Goal: Task Accomplishment & Management: Use online tool/utility

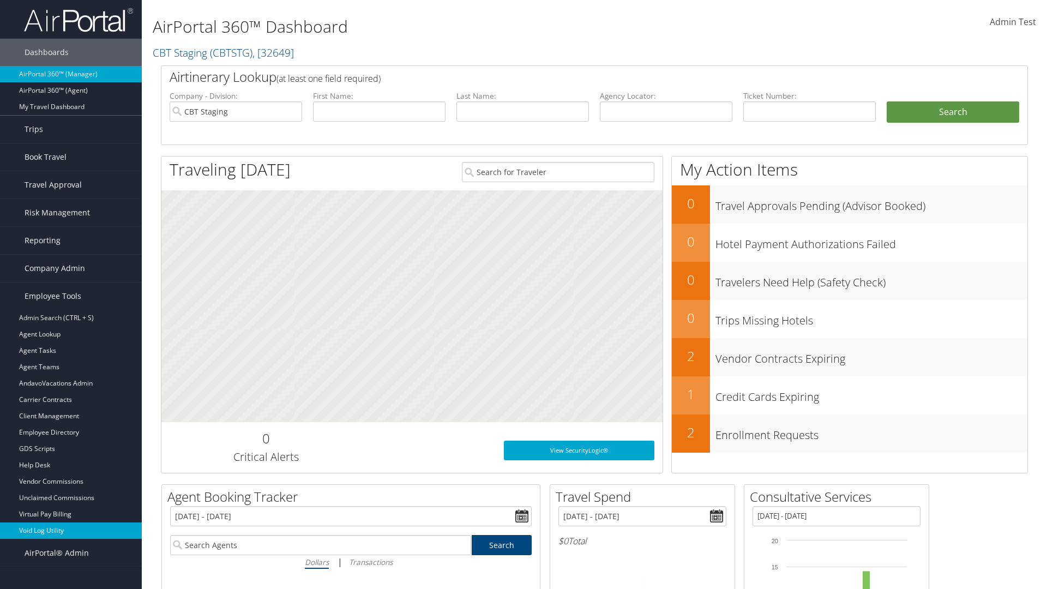
click at [71, 531] on link "Void Log Utility" at bounding box center [71, 531] width 142 height 16
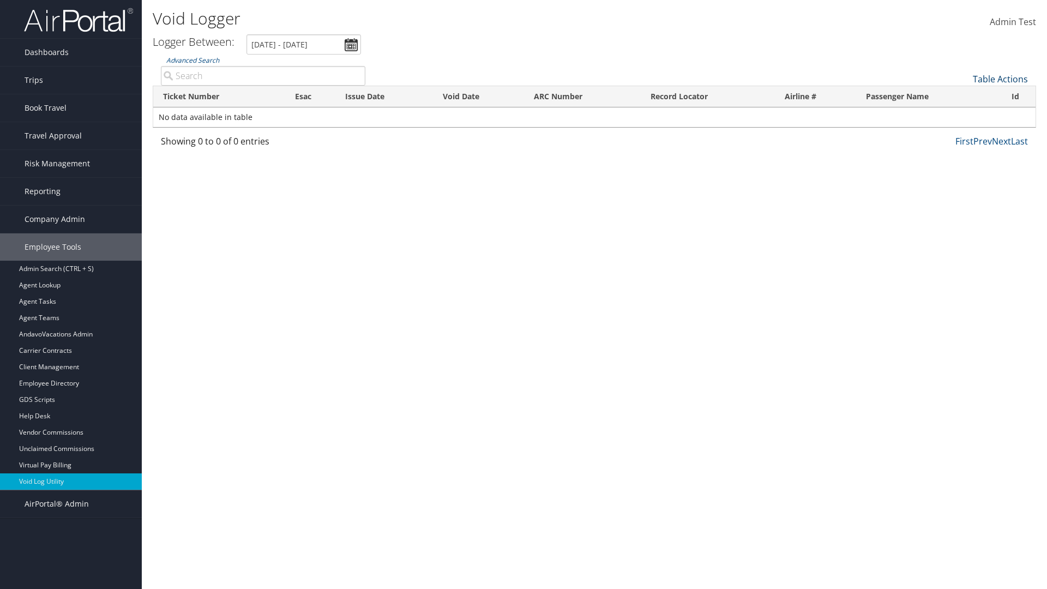
click at [1001, 79] on link "Table Actions" at bounding box center [1000, 79] width 55 height 12
click at [964, 96] on link "Export as CSV" at bounding box center [964, 96] width 143 height 19
click at [1001, 79] on link "Table Actions" at bounding box center [1000, 79] width 55 height 12
click at [964, 106] on link "Column Visibility" at bounding box center [964, 106] width 143 height 19
click at [964, 97] on link "Ticket Number" at bounding box center [964, 97] width 143 height 19
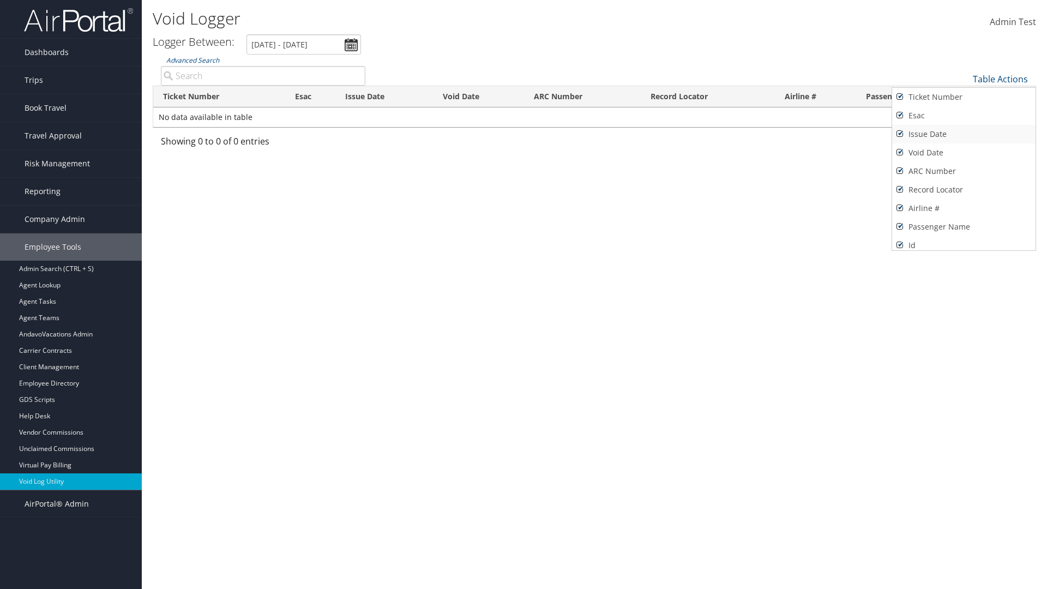
click at [964, 134] on link "Issue Date" at bounding box center [964, 134] width 143 height 19
click at [964, 116] on link "Esac" at bounding box center [964, 115] width 143 height 19
click at [964, 153] on link "Void Date" at bounding box center [964, 152] width 143 height 19
click at [964, 171] on link "ARC Number" at bounding box center [964, 171] width 143 height 19
click at [964, 190] on link "Record Locator" at bounding box center [964, 190] width 143 height 19
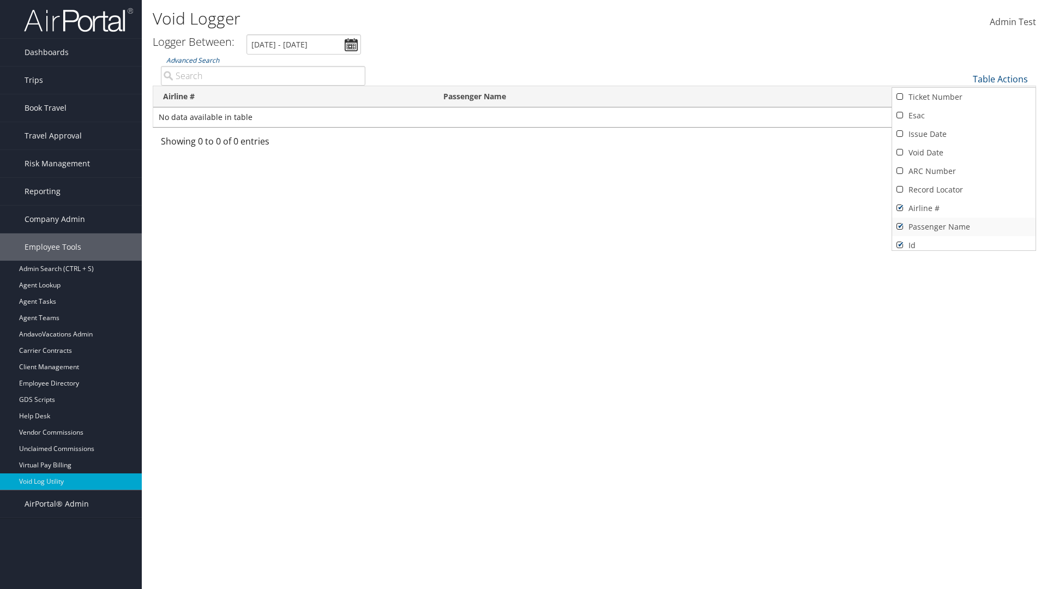
click at [964, 208] on link "Airline #" at bounding box center [964, 208] width 143 height 19
click at [964, 227] on link "Passenger Name" at bounding box center [964, 227] width 143 height 19
click at [524, 295] on div at bounding box center [523, 294] width 1047 height 589
click at [1001, 79] on link "Table Actions" at bounding box center [1000, 79] width 55 height 12
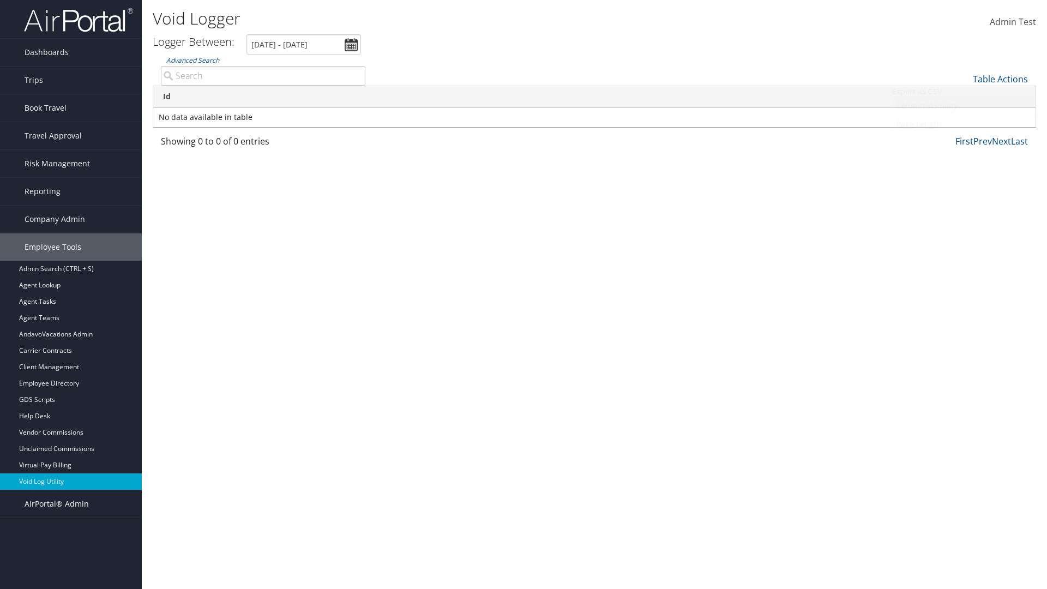
click at [964, 106] on link "Column Visibility" at bounding box center [964, 106] width 143 height 19
click at [964, 97] on link "Ticket Number" at bounding box center [964, 97] width 143 height 19
click at [964, 134] on link "Issue Date" at bounding box center [964, 134] width 143 height 19
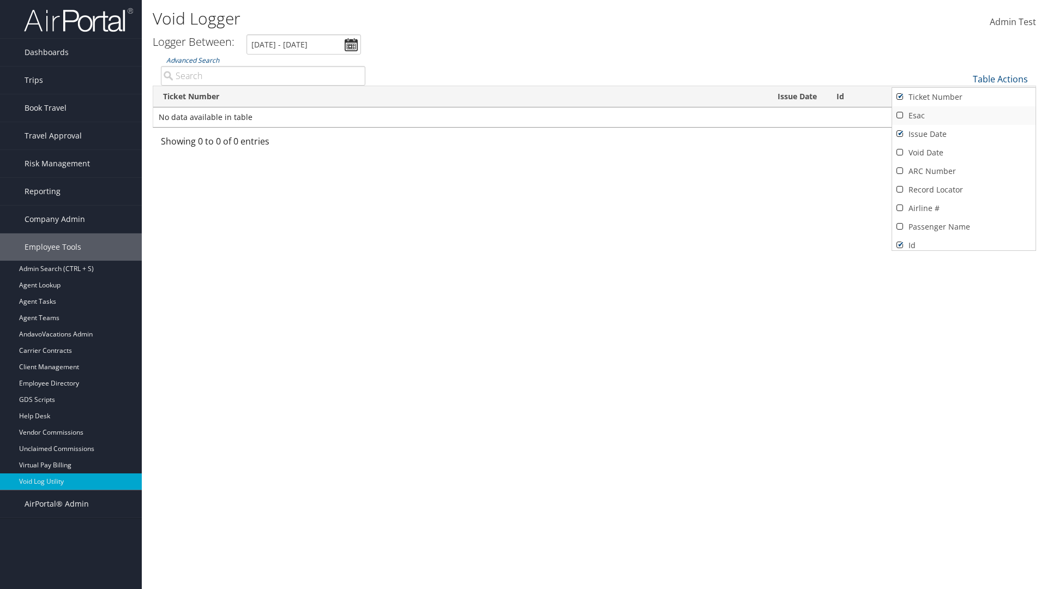
click at [964, 116] on link "Esac" at bounding box center [964, 115] width 143 height 19
click at [964, 153] on link "Void Date" at bounding box center [964, 152] width 143 height 19
click at [964, 171] on link "ARC Number" at bounding box center [964, 171] width 143 height 19
click at [964, 190] on link "Record Locator" at bounding box center [964, 190] width 143 height 19
click at [964, 208] on link "Airline #" at bounding box center [964, 208] width 143 height 19
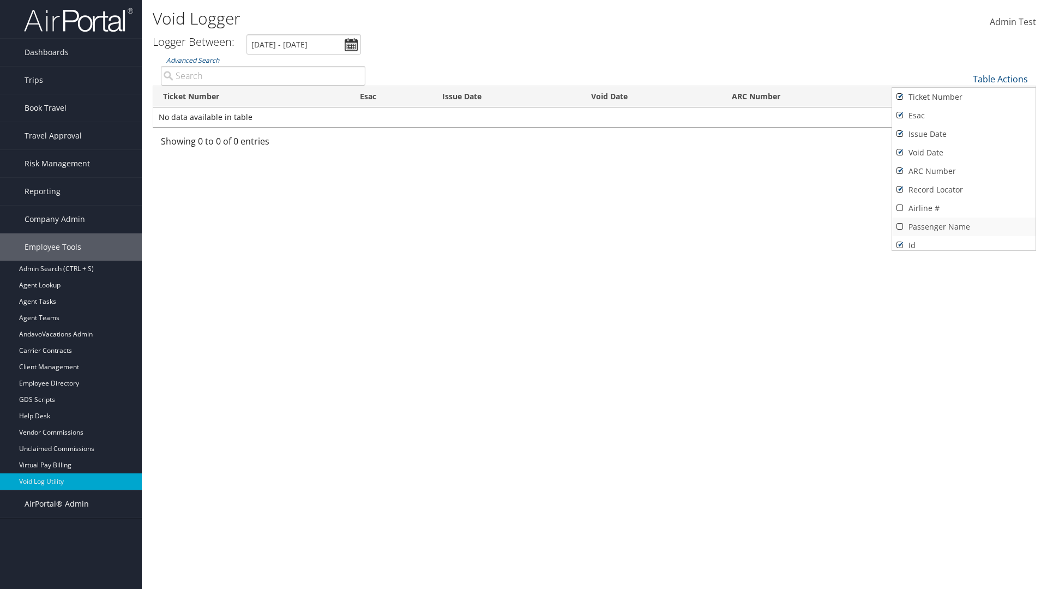
click at [964, 227] on link "Passenger Name" at bounding box center [964, 227] width 143 height 19
